Goal: Information Seeking & Learning: Learn about a topic

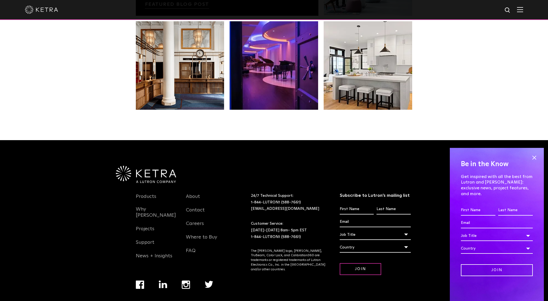
scroll to position [1164, 0]
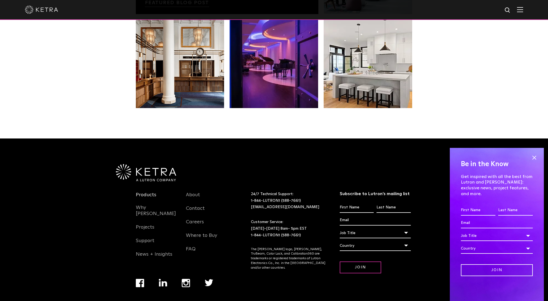
click at [138, 192] on link "Products" at bounding box center [146, 198] width 20 height 13
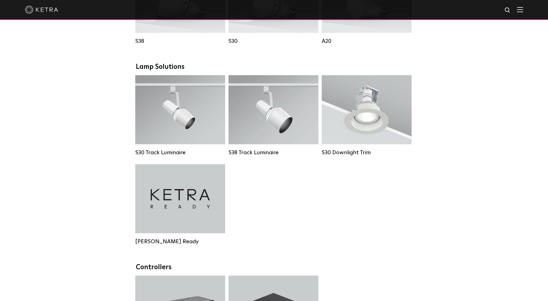
scroll to position [443, 0]
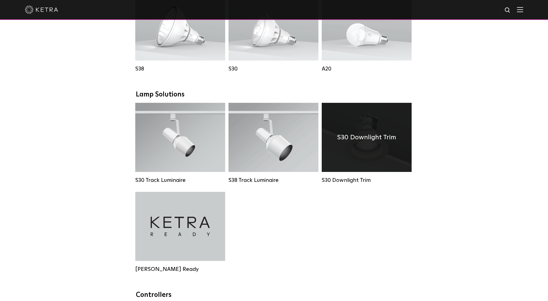
click at [367, 150] on div "S30 Downlight Trim" at bounding box center [367, 137] width 90 height 69
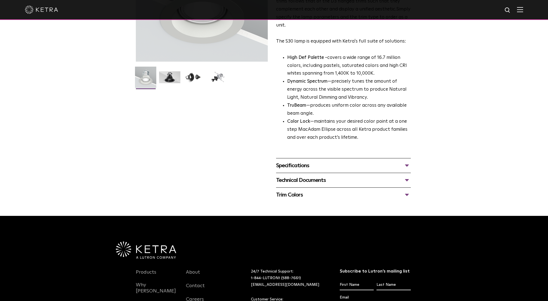
scroll to position [138, 0]
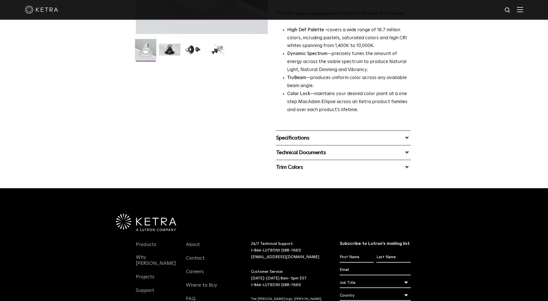
click at [302, 139] on div "Specifications" at bounding box center [343, 138] width 135 height 9
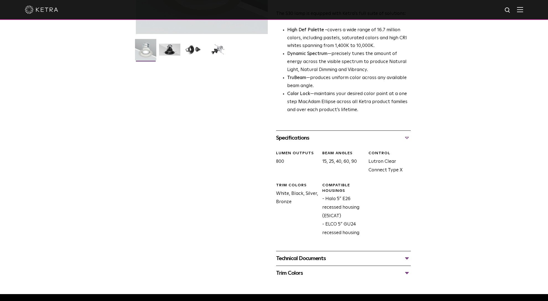
click at [325, 256] on div "Technical Documents" at bounding box center [343, 258] width 135 height 9
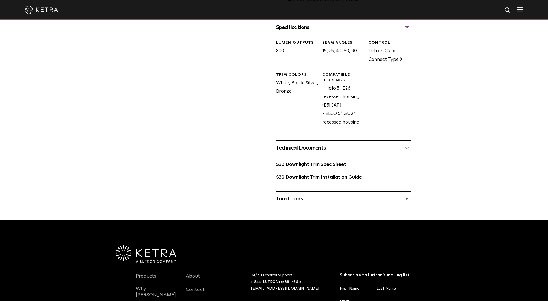
scroll to position [0, 0]
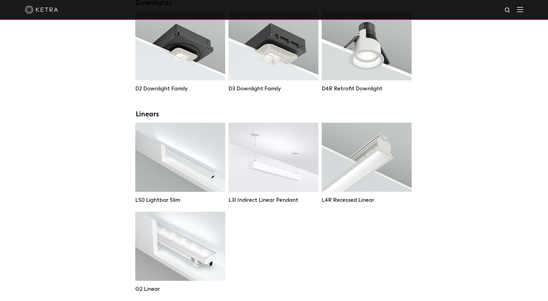
scroll to position [83, 0]
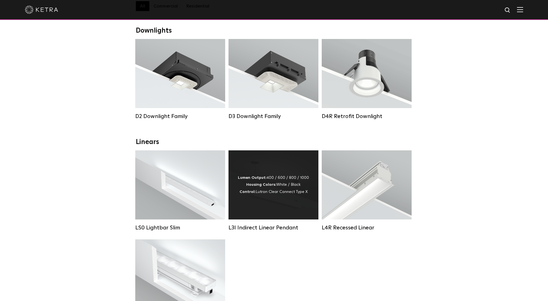
click at [262, 195] on div "Lumen Output: 400 / 600 / 800 / 1000 Housing Colors: White / Black Control: Lut…" at bounding box center [273, 185] width 71 height 21
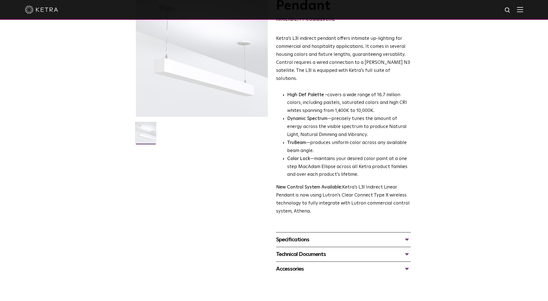
scroll to position [83, 0]
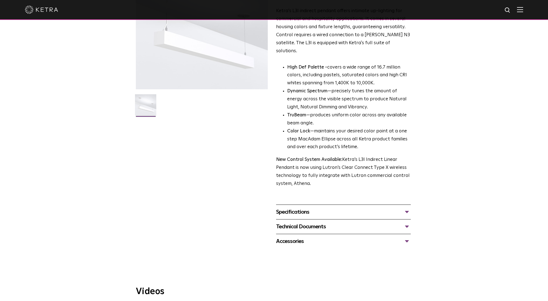
click at [296, 208] on div "Specifications" at bounding box center [343, 212] width 135 height 9
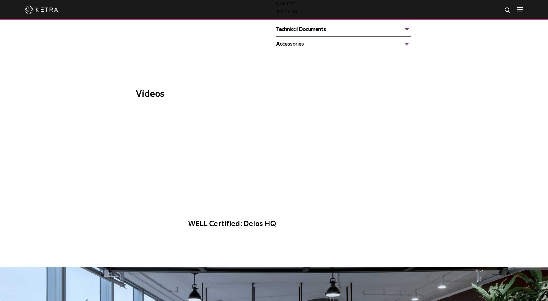
scroll to position [0, 0]
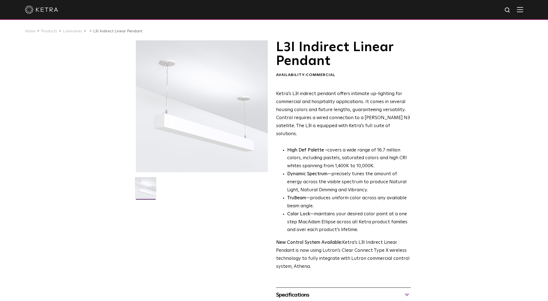
click at [139, 186] on img at bounding box center [145, 189] width 21 height 25
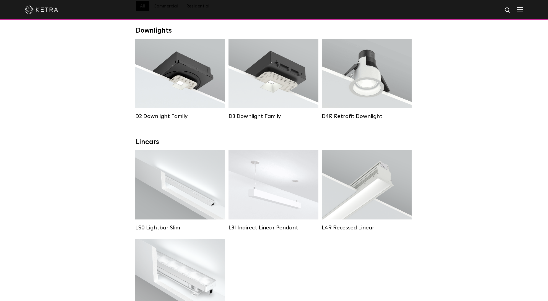
scroll to position [83, 0]
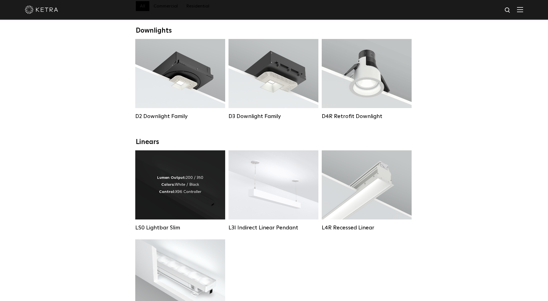
click at [157, 189] on div "Lumen Output: 200 / 350 Colors: White / Black Control: X96 Controller" at bounding box center [180, 185] width 90 height 69
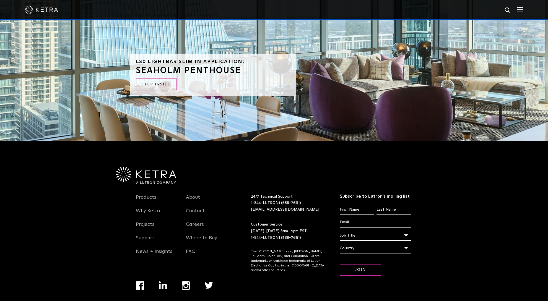
scroll to position [1504, 0]
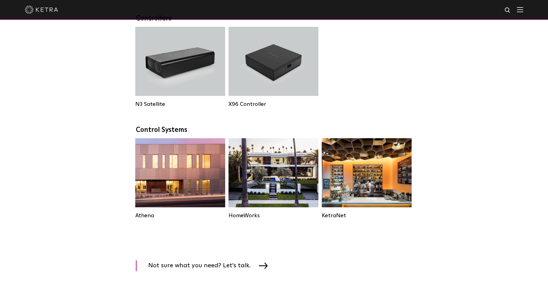
scroll to position [747, 0]
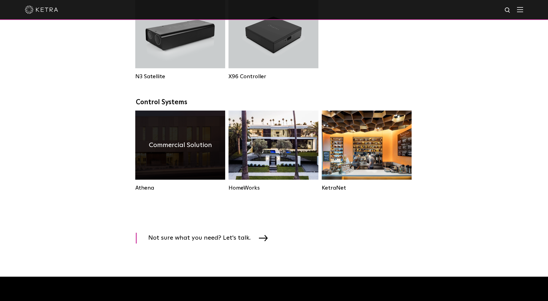
click at [160, 169] on div "Commercial Solution" at bounding box center [180, 145] width 90 height 69
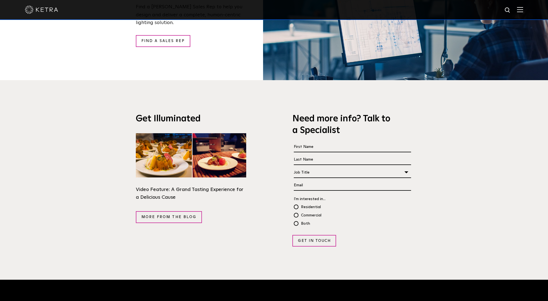
scroll to position [996, 0]
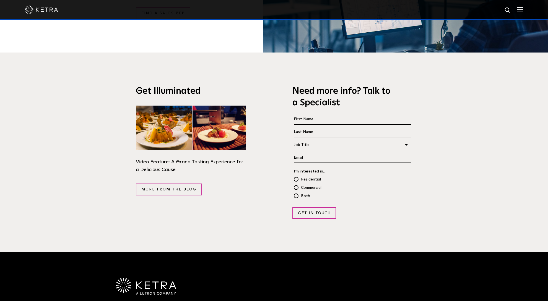
click at [181, 112] on img at bounding box center [191, 128] width 110 height 44
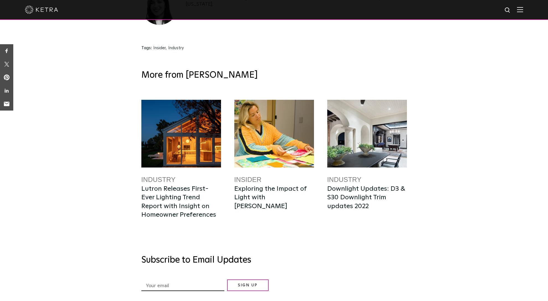
scroll to position [1458, 0]
